Goal: Transaction & Acquisition: Purchase product/service

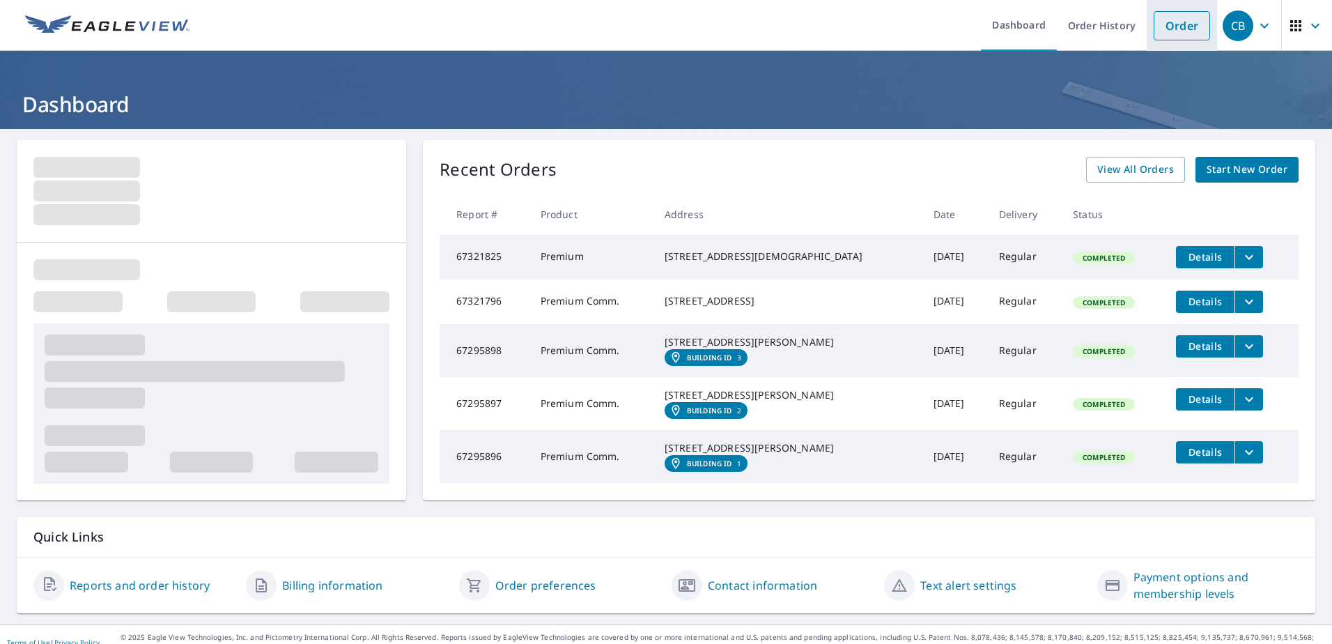
click at [1167, 42] on li "Order" at bounding box center [1181, 25] width 70 height 51
click at [1170, 27] on link "Order" at bounding box center [1181, 25] width 56 height 29
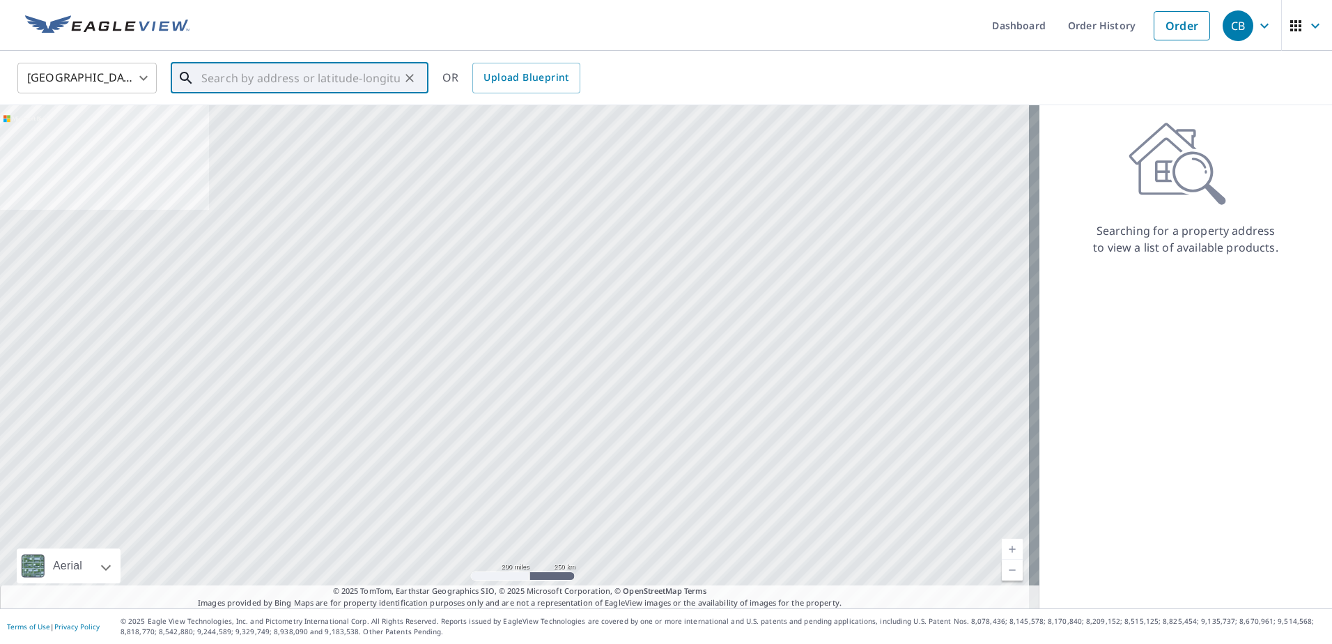
paste input "[STREET_ADDRESS]"
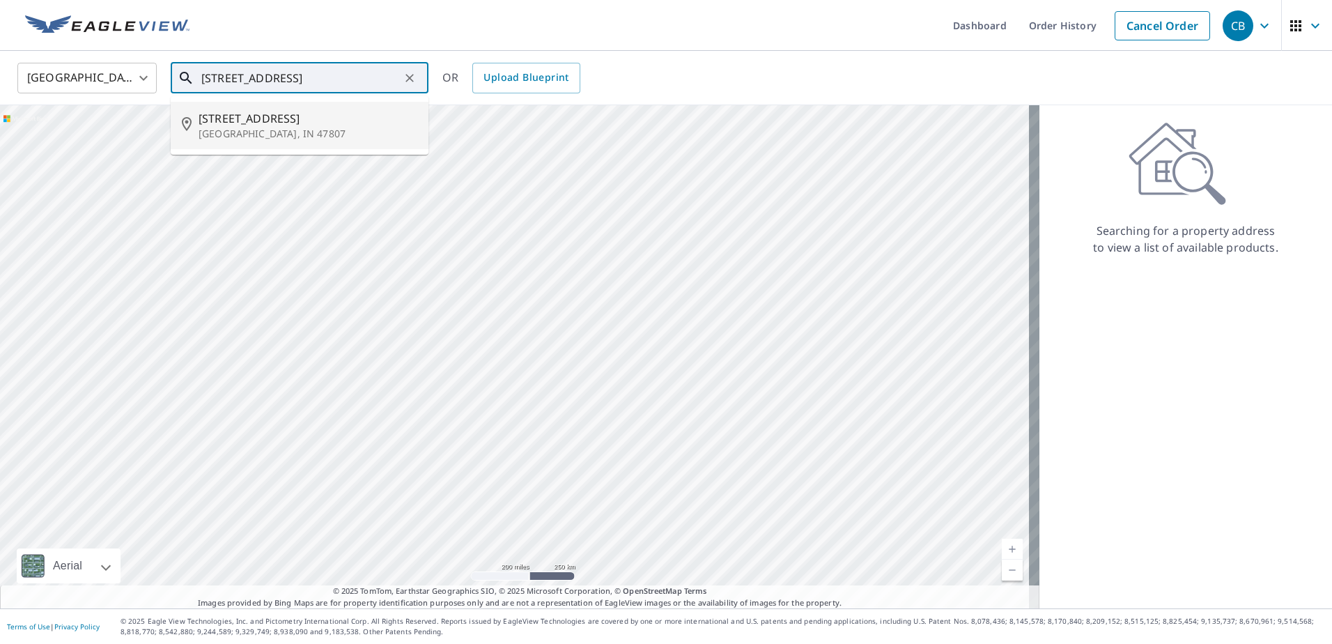
click at [313, 107] on li "[STREET_ADDRESS]" at bounding box center [300, 125] width 258 height 47
type input "[STREET_ADDRESS]"
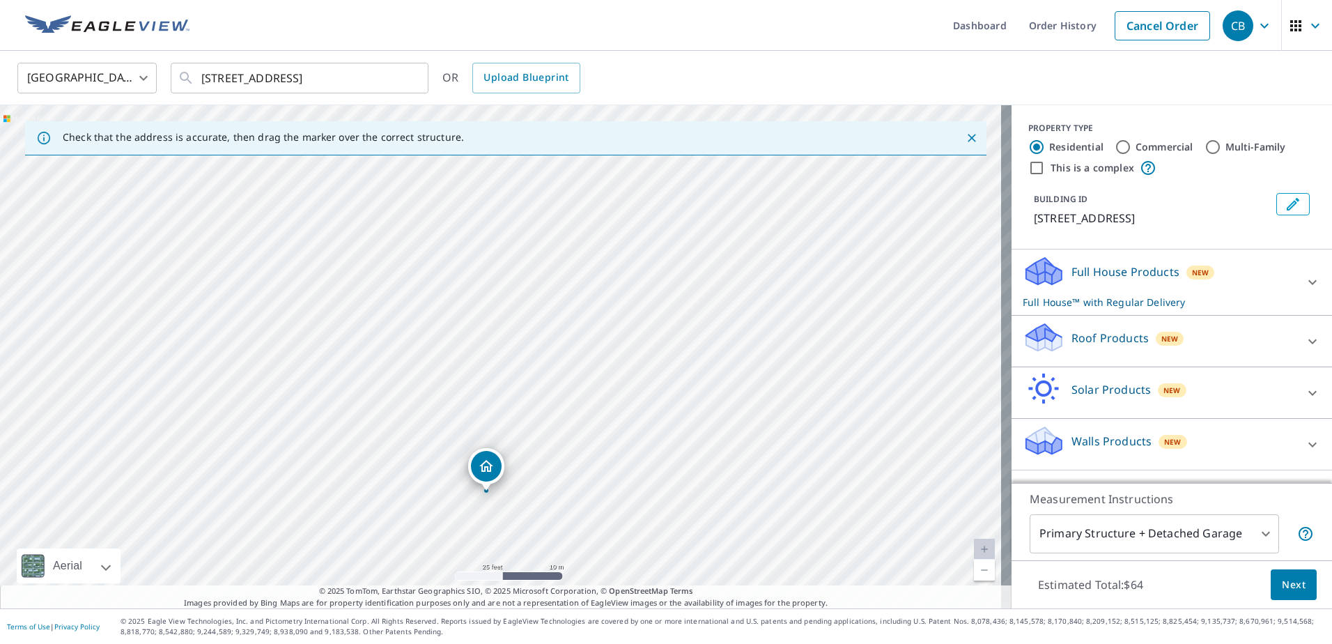
click at [1149, 141] on label "Commercial" at bounding box center [1164, 147] width 58 height 14
click at [1131, 141] on input "Commercial" at bounding box center [1122, 147] width 17 height 17
radio input "true"
type input "4"
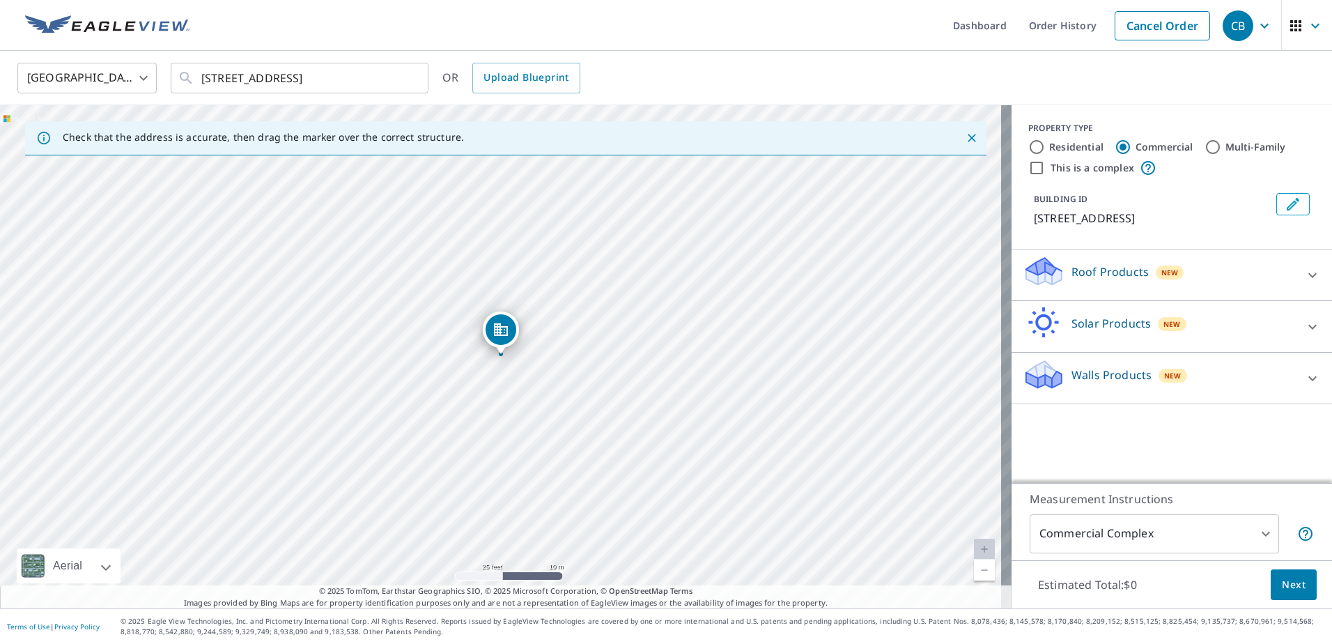
click at [1130, 272] on p "Roof Products" at bounding box center [1109, 271] width 77 height 17
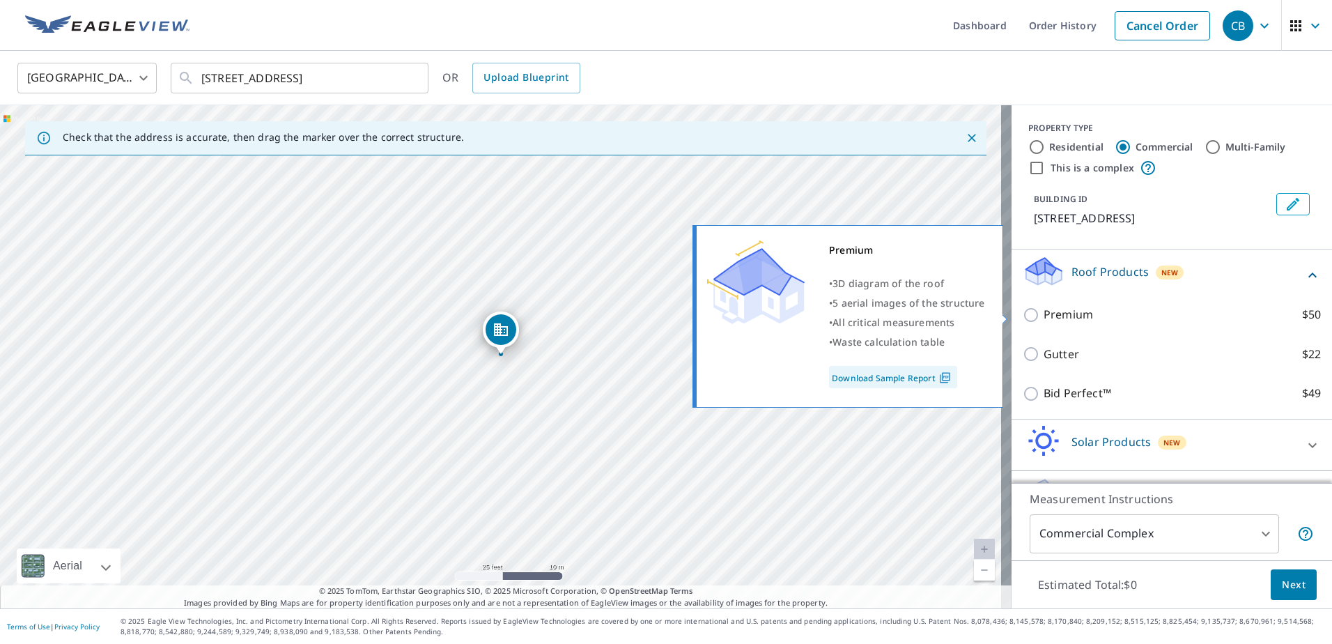
click at [1097, 316] on label "Premium $50" at bounding box center [1181, 314] width 277 height 17
click at [1043, 316] on input "Premium $50" at bounding box center [1032, 314] width 21 height 17
checkbox input "true"
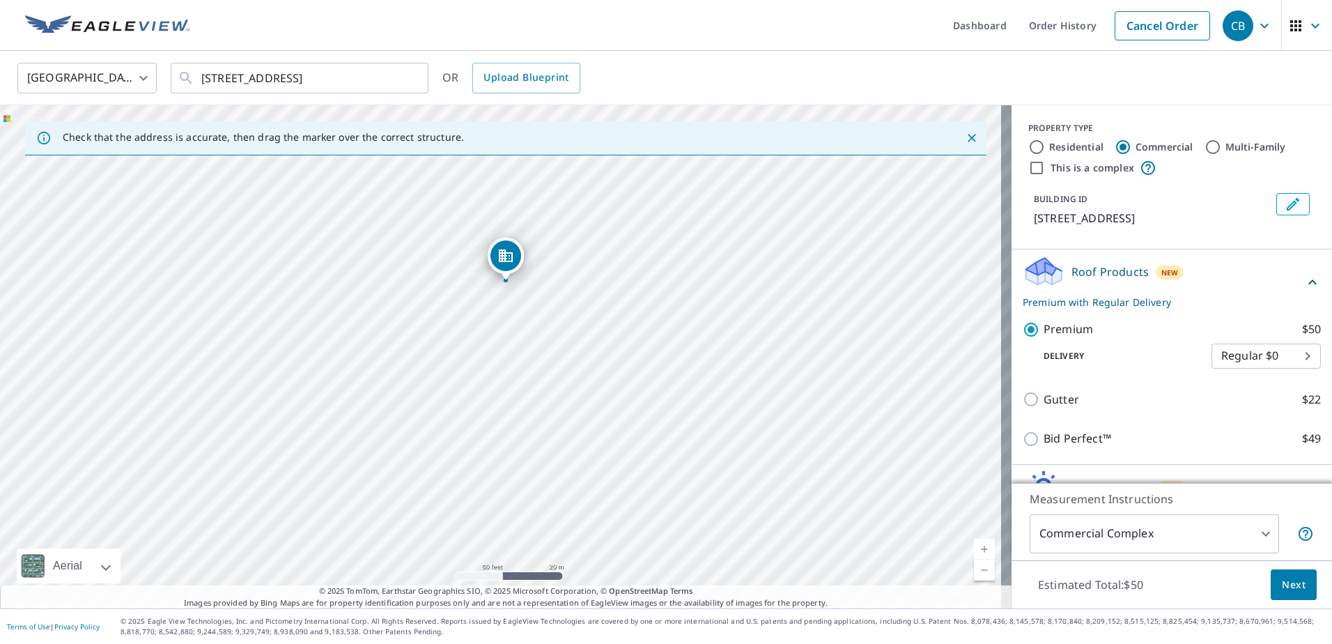
drag, startPoint x: 527, startPoint y: 316, endPoint x: 503, endPoint y: 246, distance: 74.4
click at [1281, 582] on span "Next" at bounding box center [1293, 584] width 24 height 17
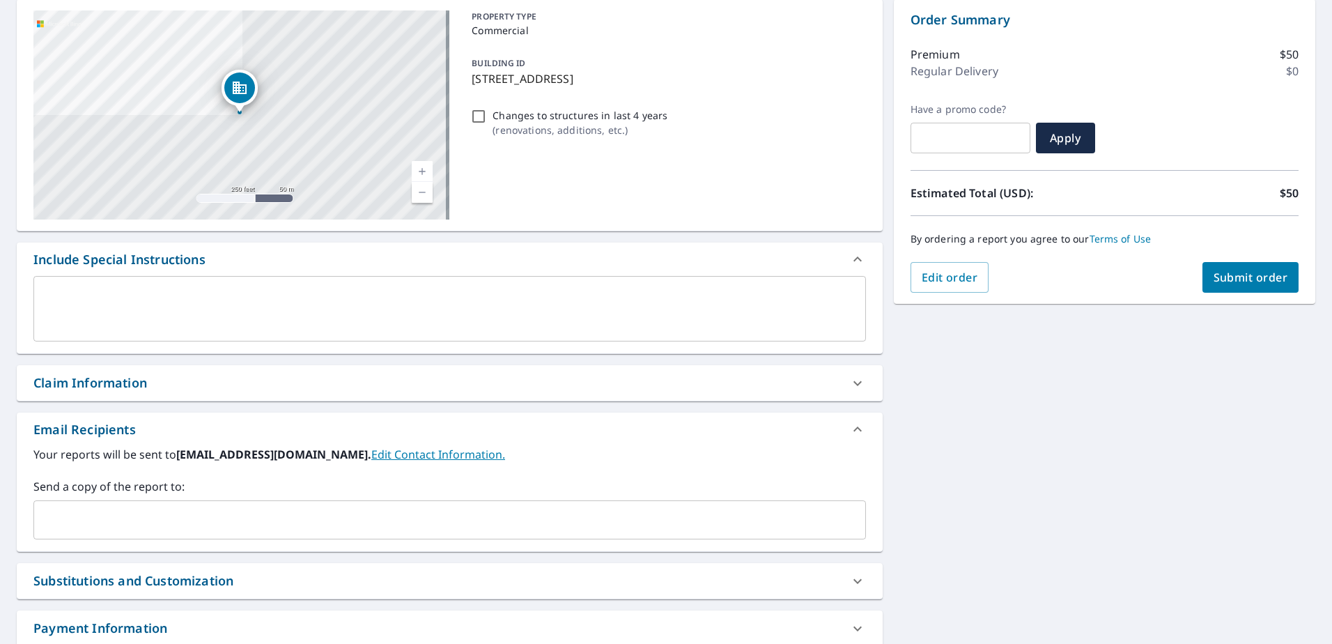
scroll to position [233, 0]
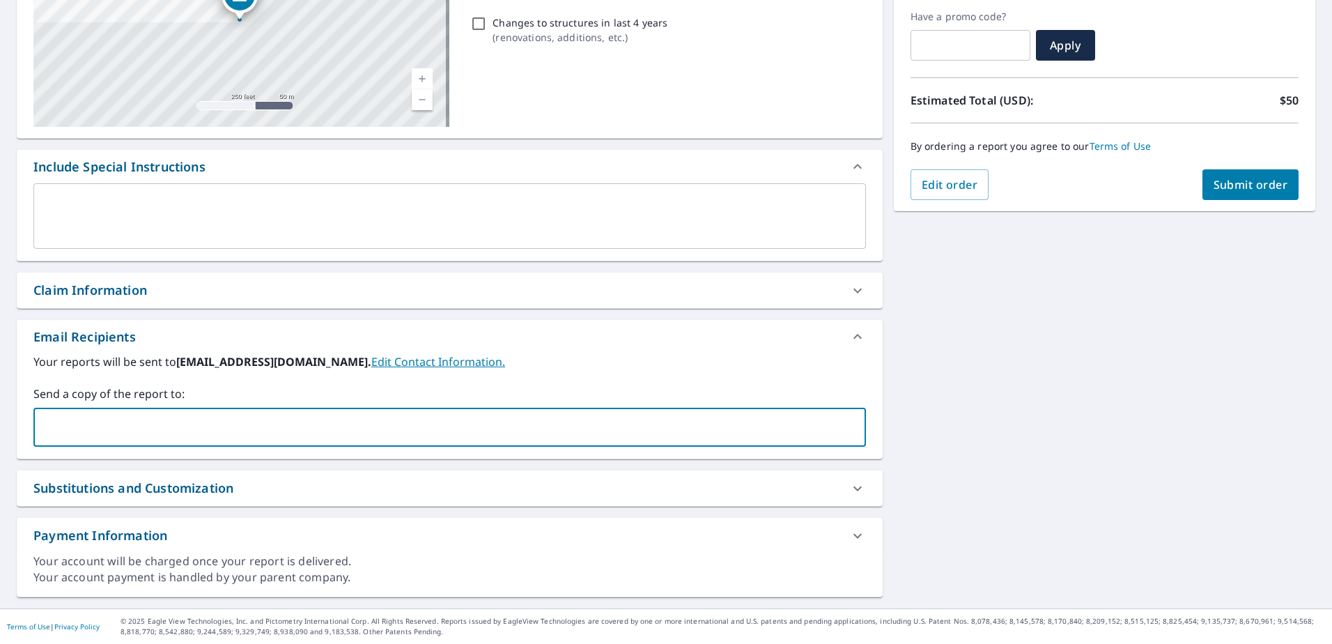
click at [248, 435] on input "text" at bounding box center [439, 427] width 799 height 26
type input "[EMAIL_ADDRESS][PERSON_NAME][DOMAIN_NAME]"
checkbox input "true"
type input "[EMAIL_ADDRESS][PERSON_NAME][DOMAIN_NAME]"
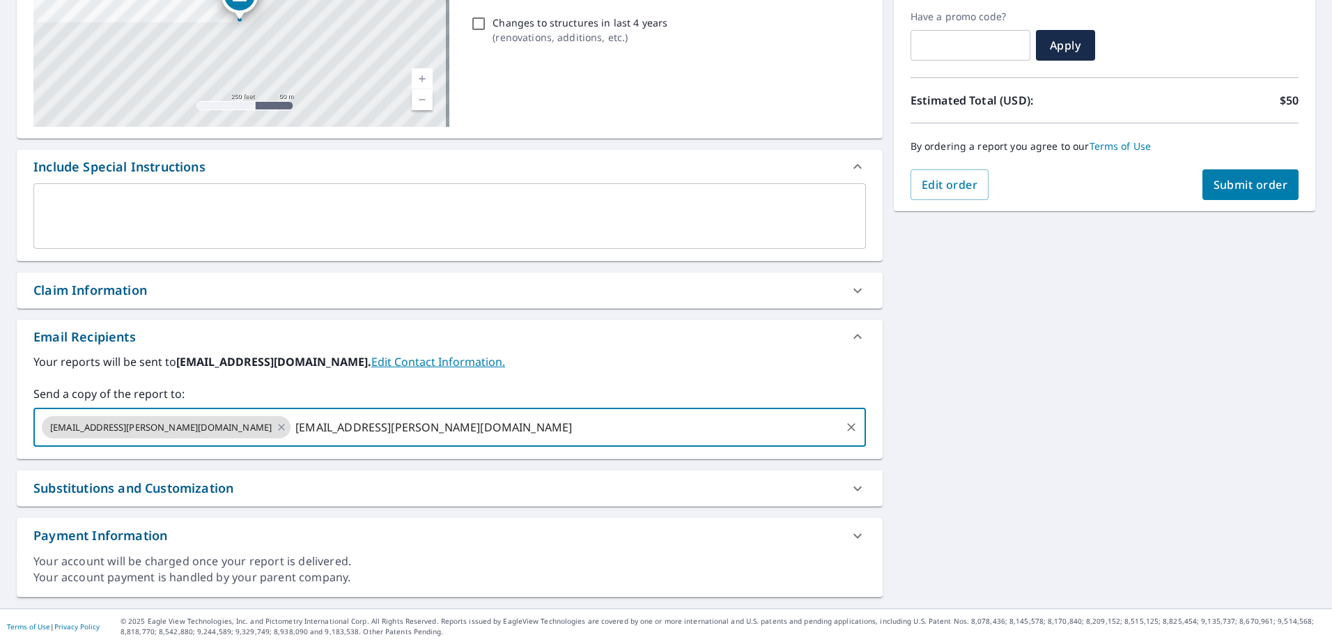
checkbox input "true"
type input "[PERSON_NAME][EMAIL_ADDRESS][PERSON_NAME][DOMAIN_NAME]"
click at [1226, 190] on span "Submit order" at bounding box center [1250, 184] width 75 height 15
checkbox input "true"
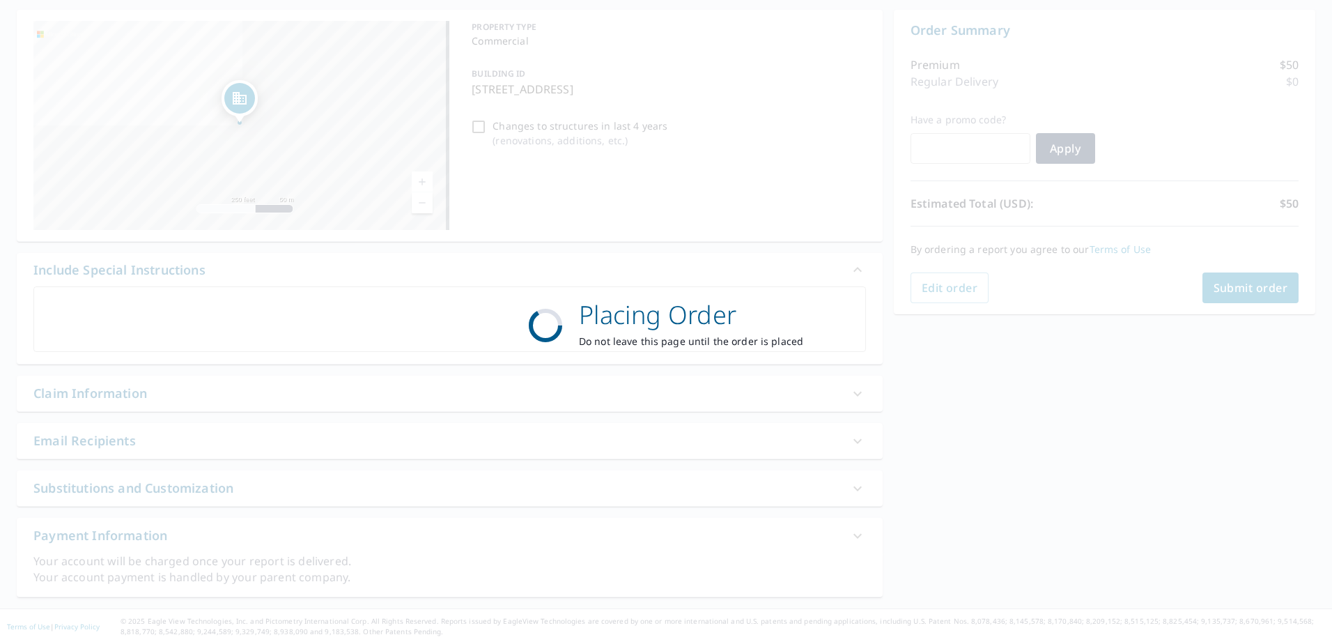
scroll to position [130, 0]
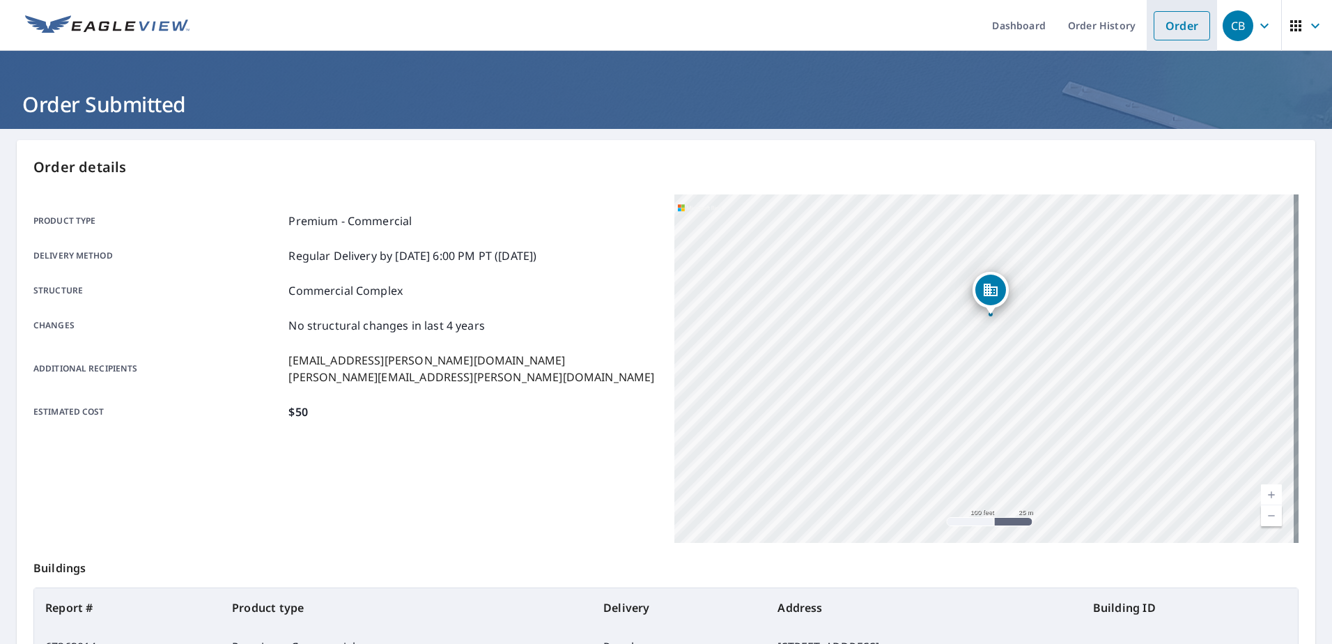
click at [1176, 17] on link "Order" at bounding box center [1181, 25] width 56 height 29
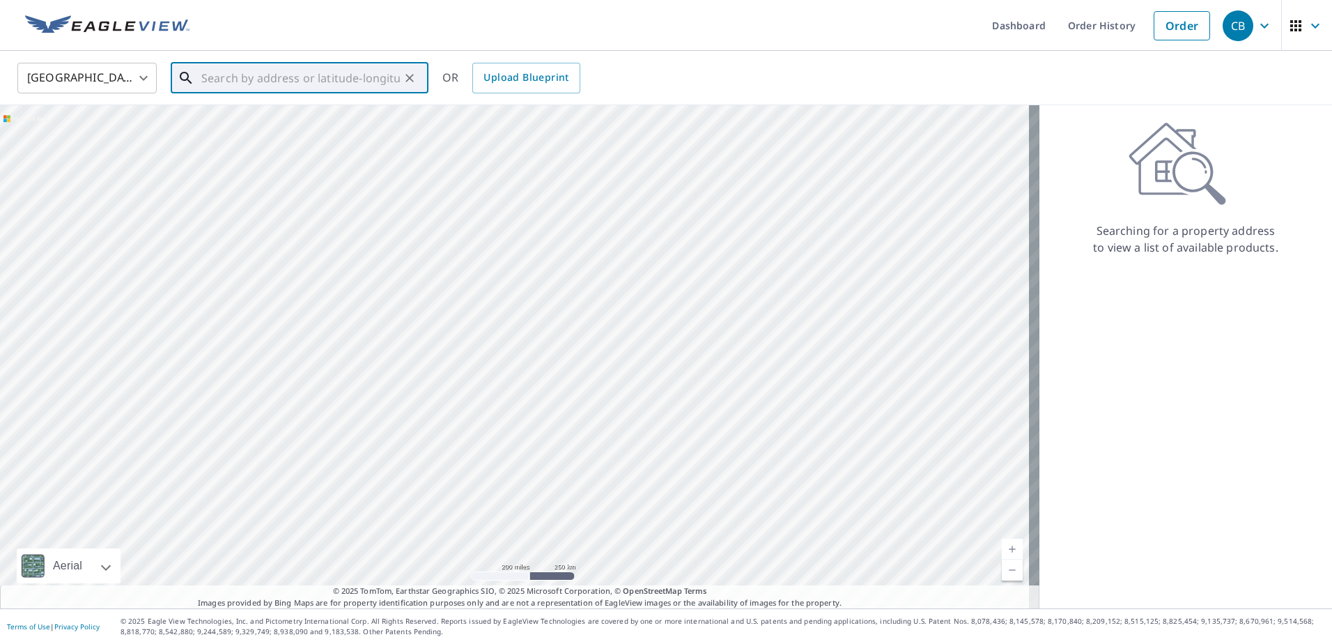
paste input "[STREET_ADDRESS]"
click at [391, 122] on span "[STREET_ADDRESS]" at bounding box center [307, 118] width 219 height 17
type input "[STREET_ADDRESS]"
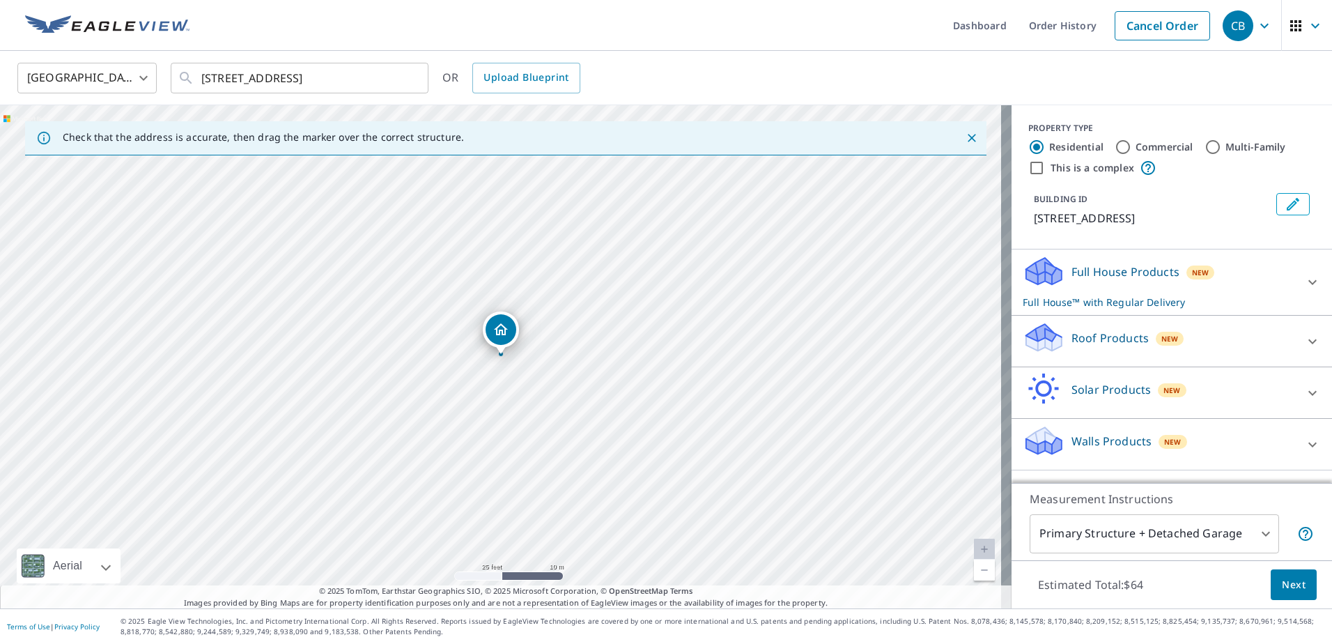
click at [1176, 341] on div "Roof Products New" at bounding box center [1158, 341] width 273 height 40
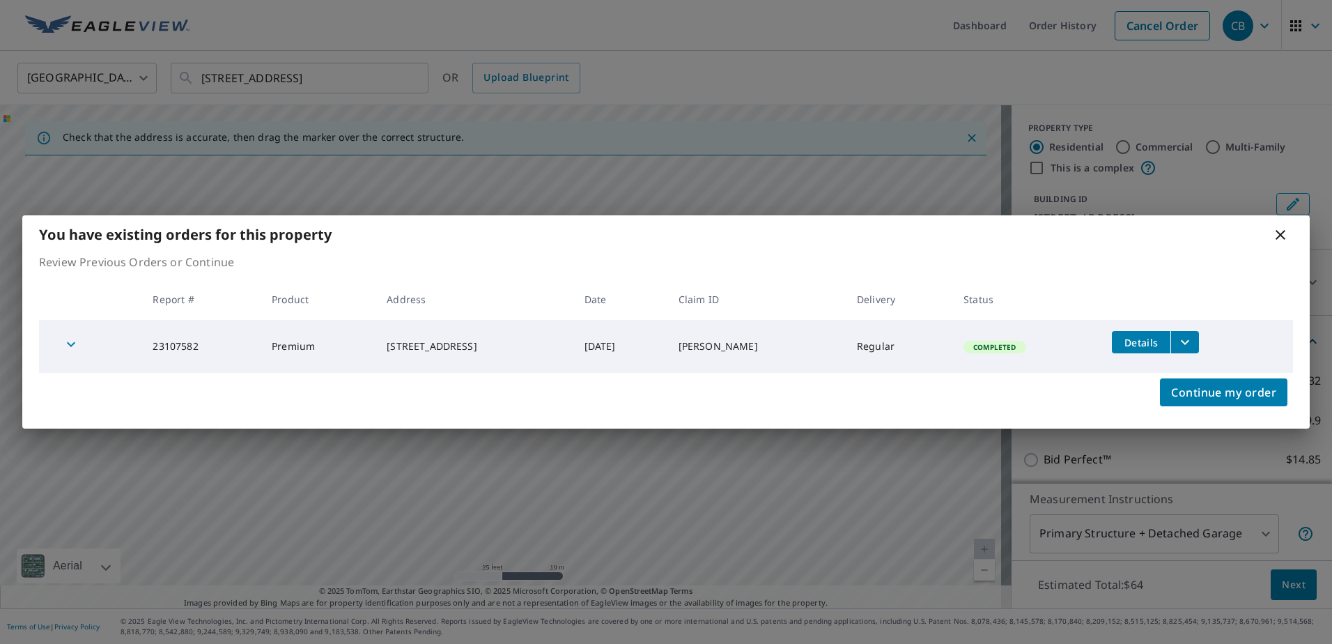
click at [1070, 399] on div "Continue my order" at bounding box center [665, 401] width 1287 height 56
click at [1193, 337] on icon "filesDropdownBtn-23107582" at bounding box center [1184, 342] width 17 height 17
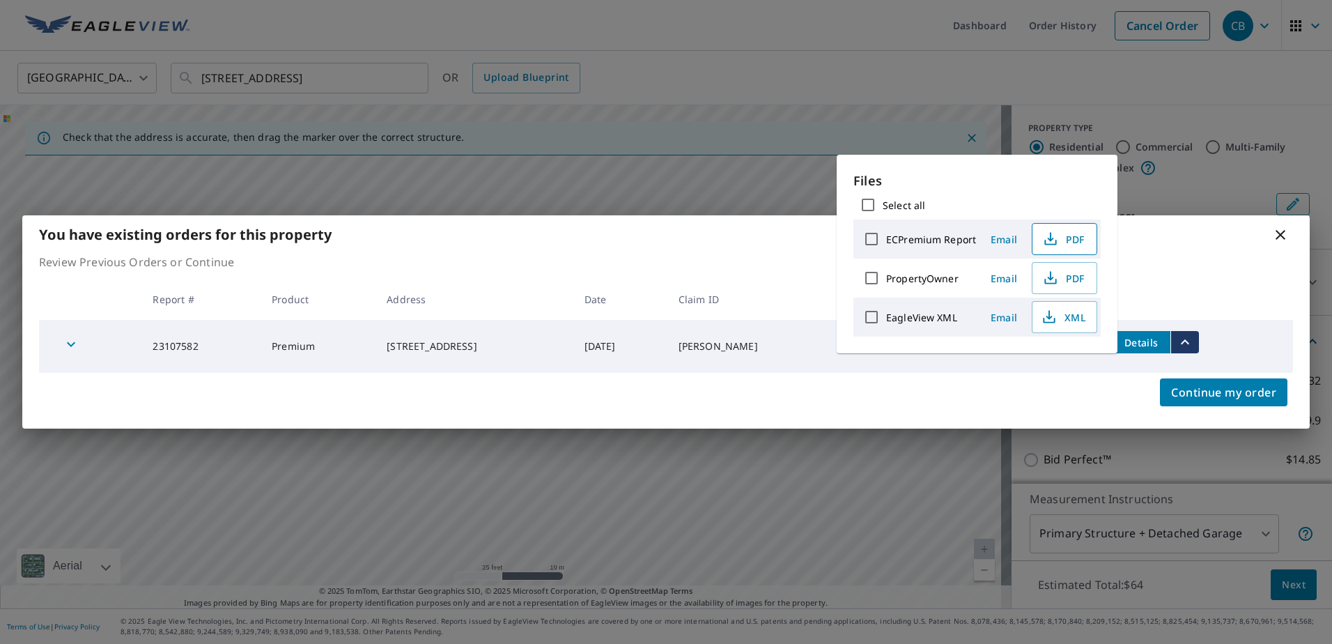
click at [1056, 242] on icon "button" at bounding box center [1050, 239] width 17 height 17
click at [721, 43] on div "You have existing orders for this property Review Previous Orders or Continue R…" at bounding box center [666, 322] width 1332 height 644
